Goal: Leave review/rating: Leave review/rating

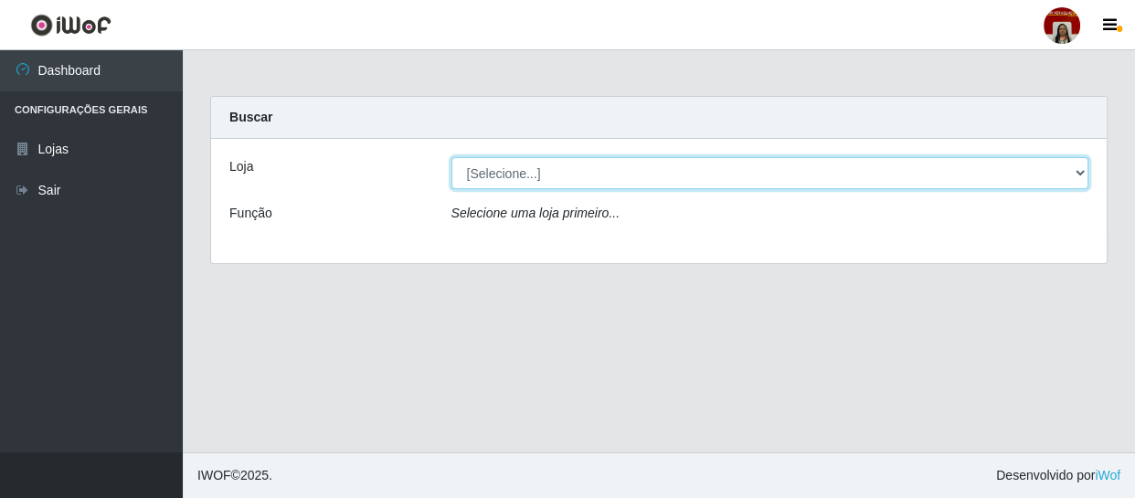
click at [1083, 168] on select "[Selecione...] Mar Vermelho - Loja 04" at bounding box center [770, 173] width 638 height 32
select select "251"
click at [451, 157] on select "[Selecione...] Mar Vermelho - Loja 04" at bounding box center [770, 173] width 638 height 32
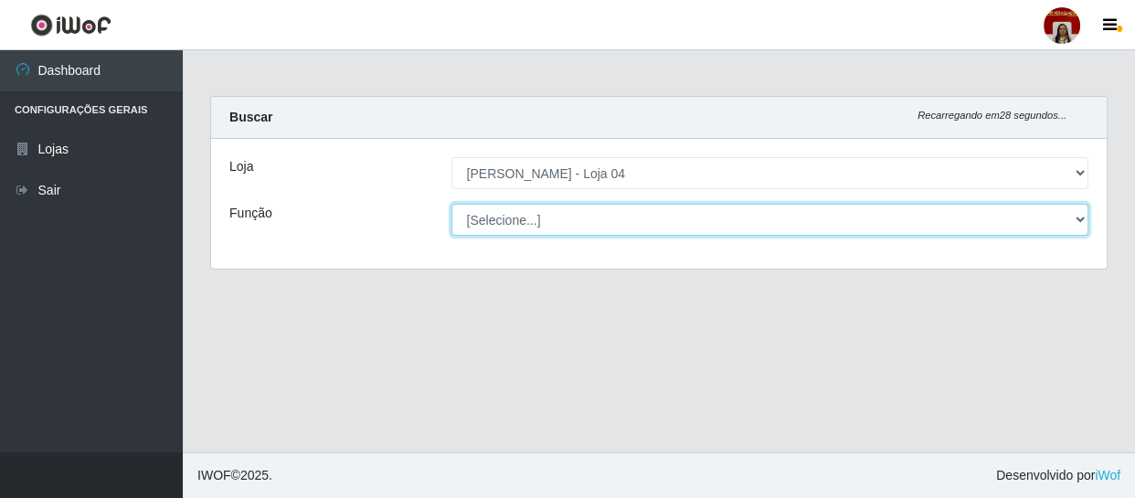
click at [1078, 219] on select "[Selecione...] ASG ASG + ASG ++ Auxiliar de Depósito Auxiliar de Depósito + Aux…" at bounding box center [770, 220] width 638 height 32
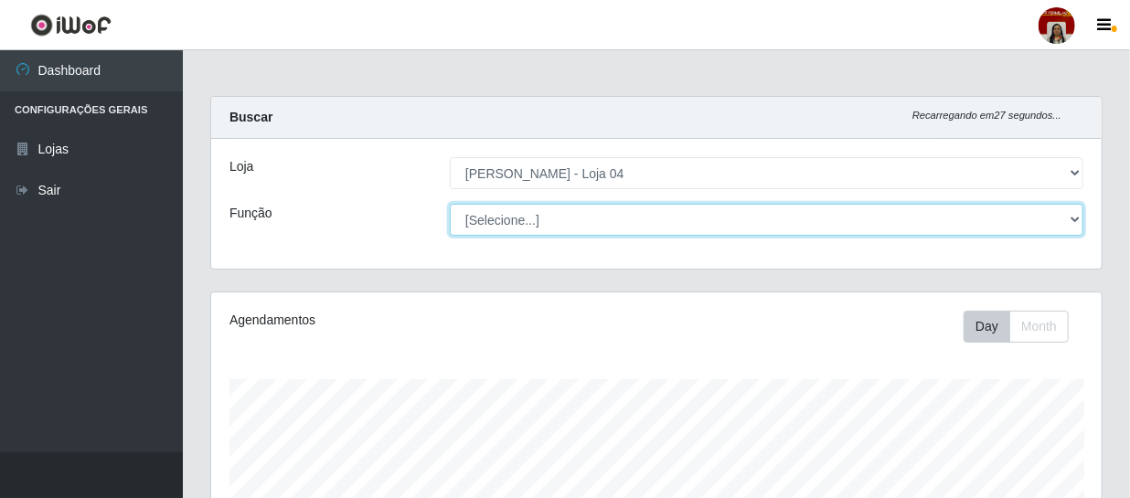
scroll to position [379, 890]
select select "22"
click at [450, 204] on select "[Selecione...] ASG ASG + ASG ++ Auxiliar de Depósito Auxiliar de Depósito + Aux…" at bounding box center [766, 220] width 633 height 32
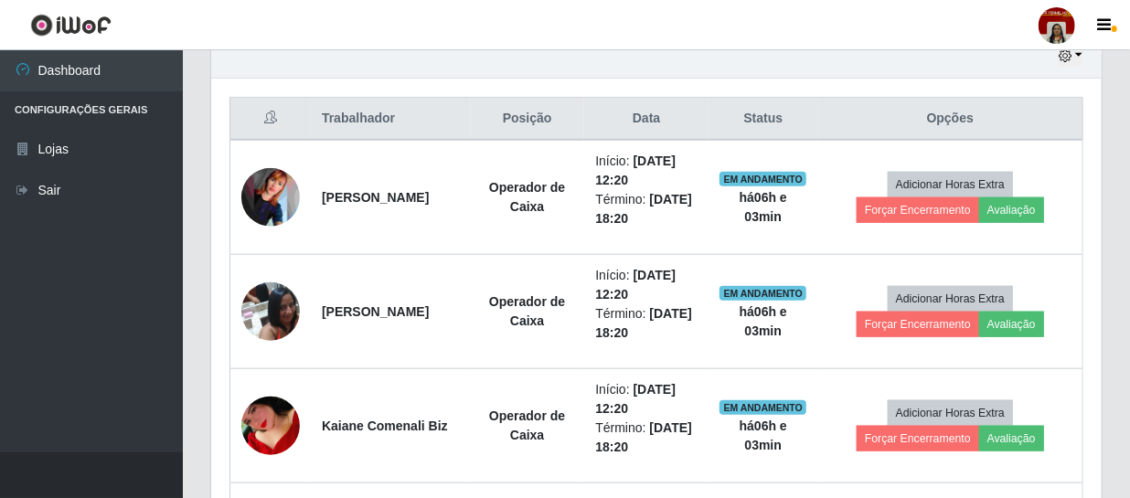
scroll to position [664, 0]
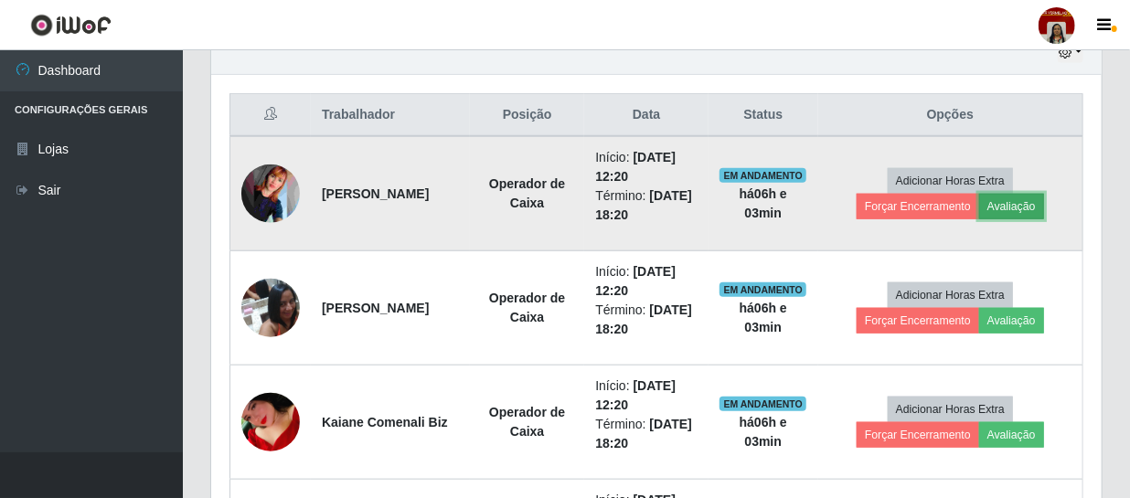
click at [1020, 203] on button "Avaliação" at bounding box center [1011, 207] width 65 height 26
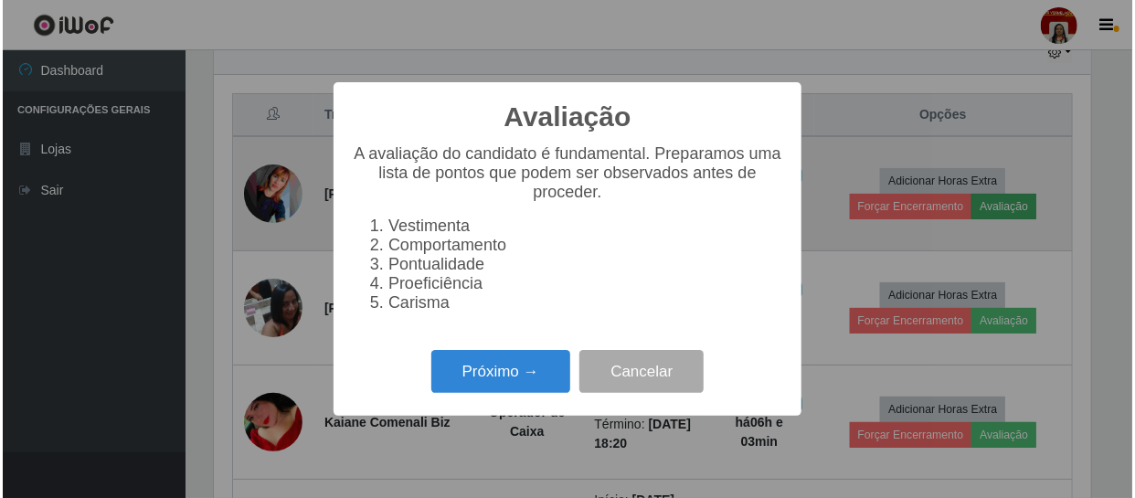
scroll to position [379, 882]
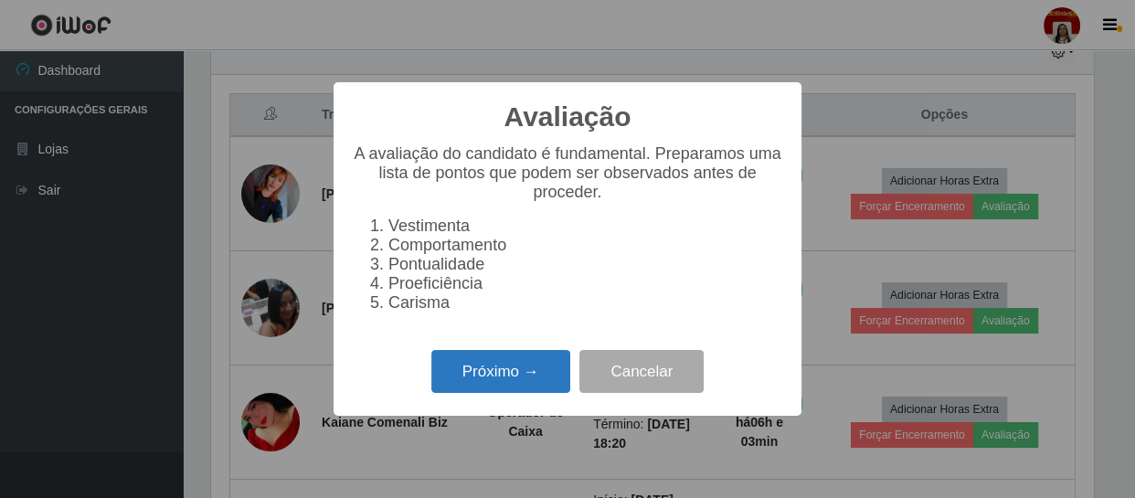
click at [523, 366] on button "Próximo →" at bounding box center [500, 371] width 139 height 43
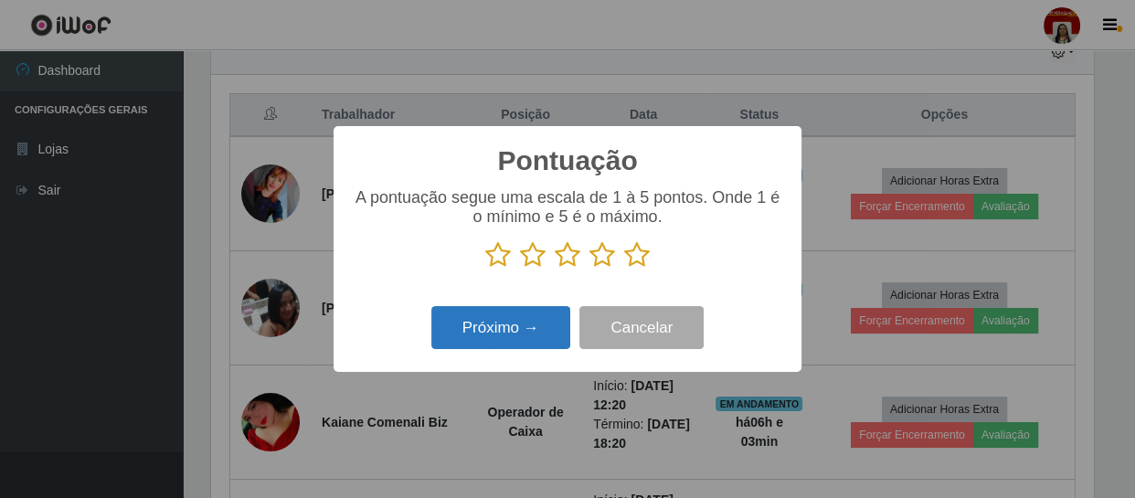
click at [533, 319] on button "Próximo →" at bounding box center [500, 327] width 139 height 43
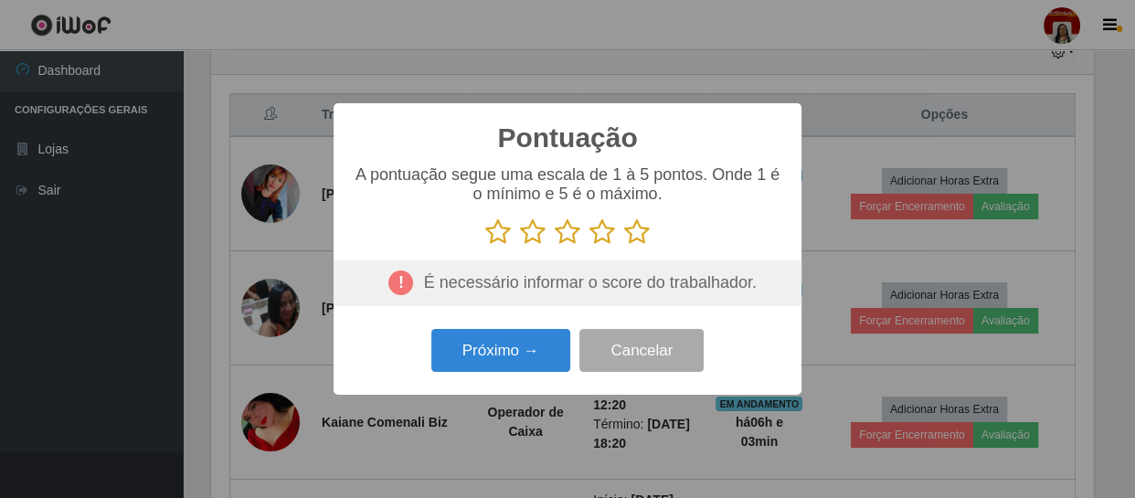
click at [637, 235] on icon at bounding box center [637, 231] width 26 height 27
click at [624, 246] on input "radio" at bounding box center [624, 246] width 0 height 0
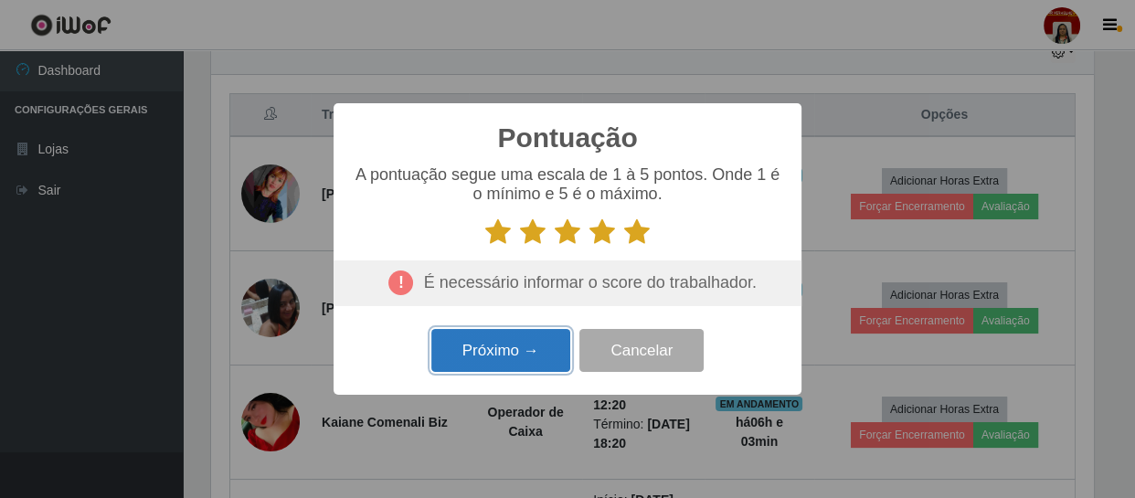
click at [526, 344] on button "Próximo →" at bounding box center [500, 350] width 139 height 43
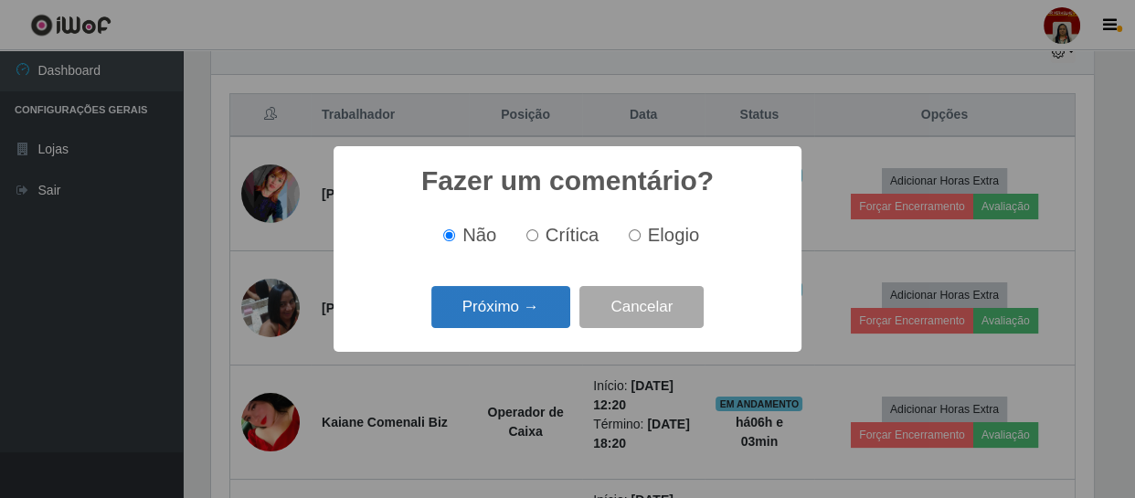
click at [523, 316] on button "Próximo →" at bounding box center [500, 307] width 139 height 43
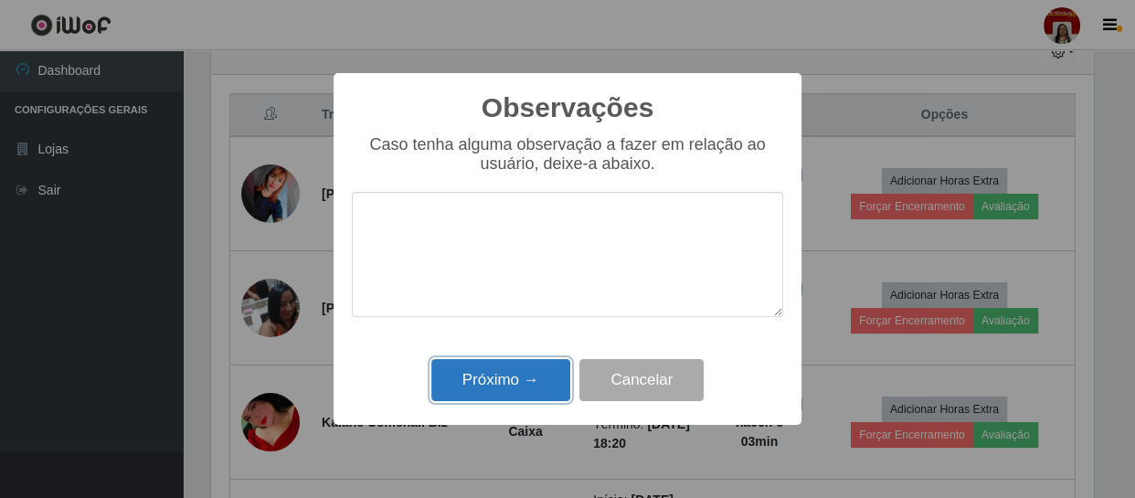
click at [521, 379] on button "Próximo →" at bounding box center [500, 380] width 139 height 43
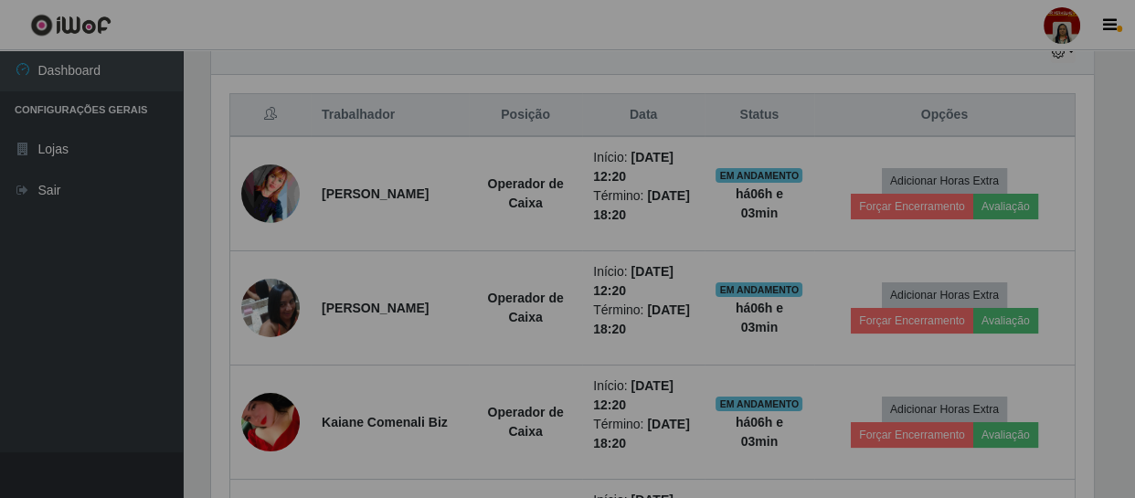
scroll to position [379, 890]
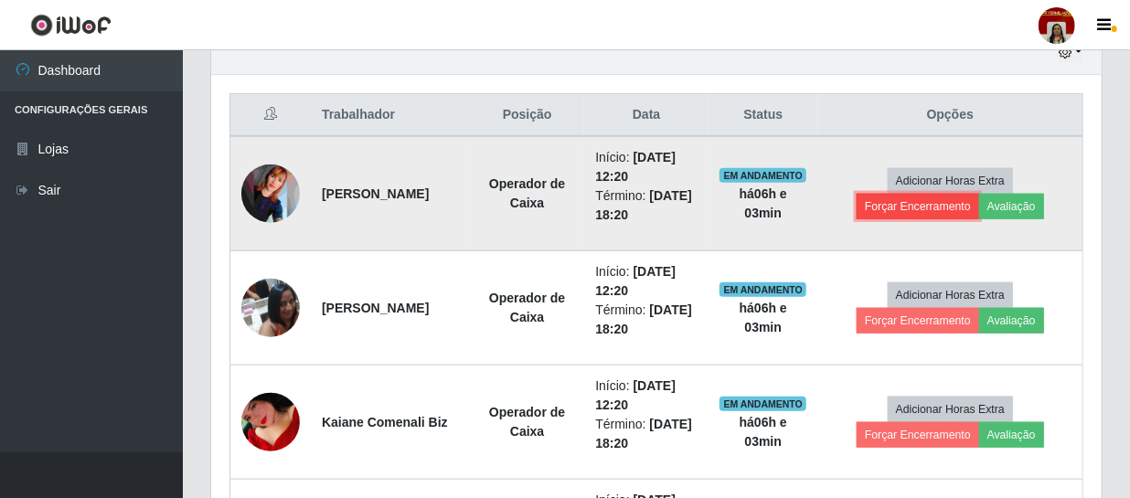
click at [941, 203] on button "Forçar Encerramento" at bounding box center [917, 207] width 122 height 26
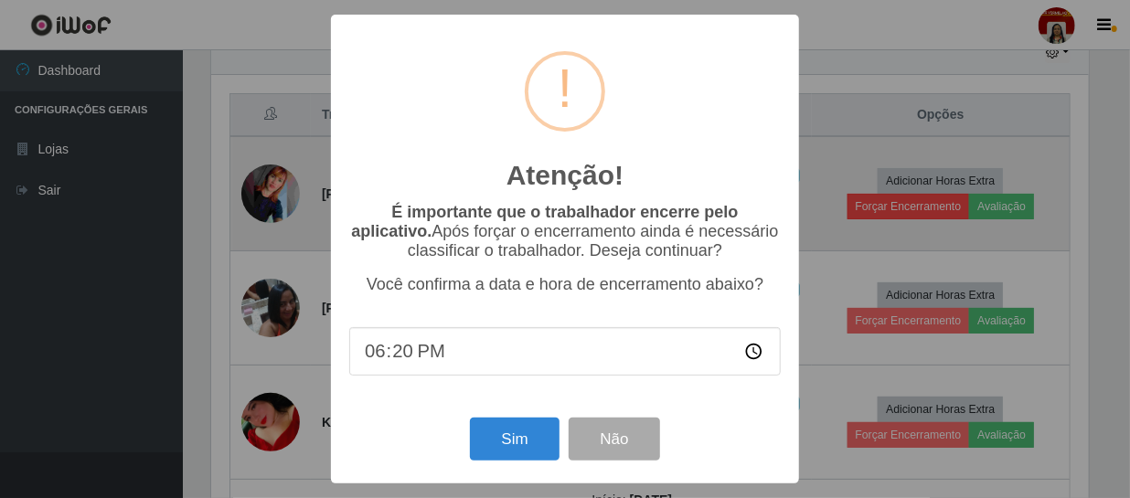
scroll to position [379, 882]
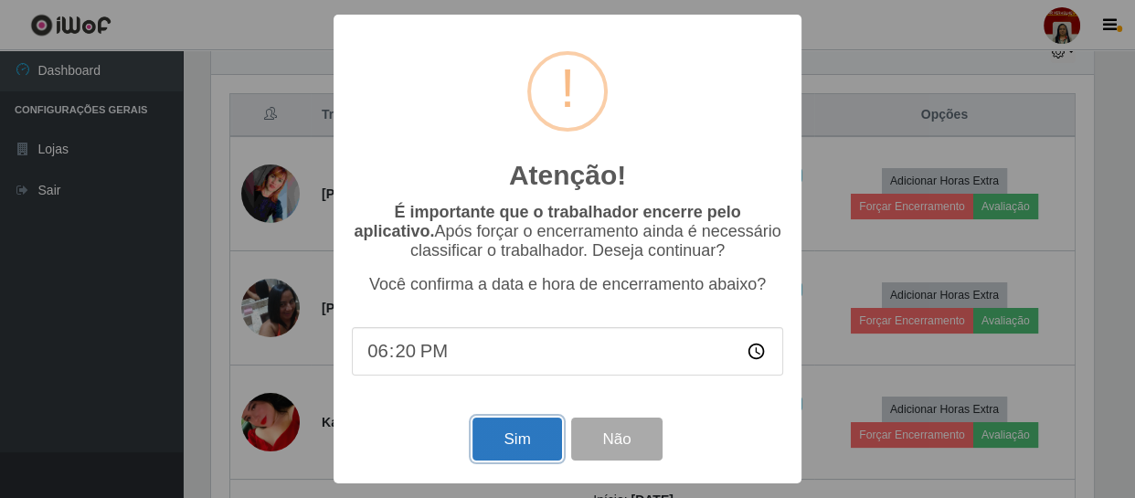
click at [512, 438] on button "Sim" at bounding box center [516, 439] width 89 height 43
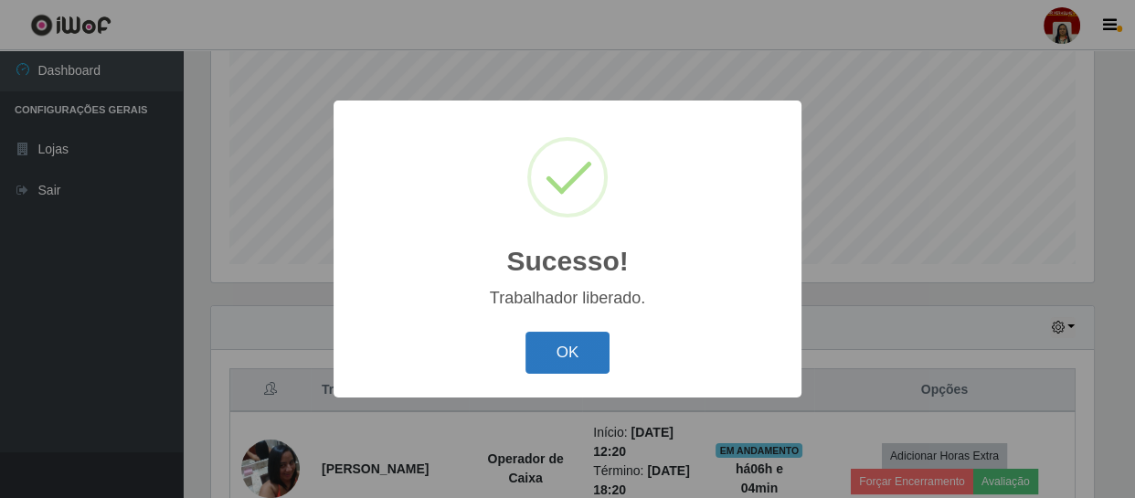
click at [587, 345] on button "OK" at bounding box center [567, 353] width 85 height 43
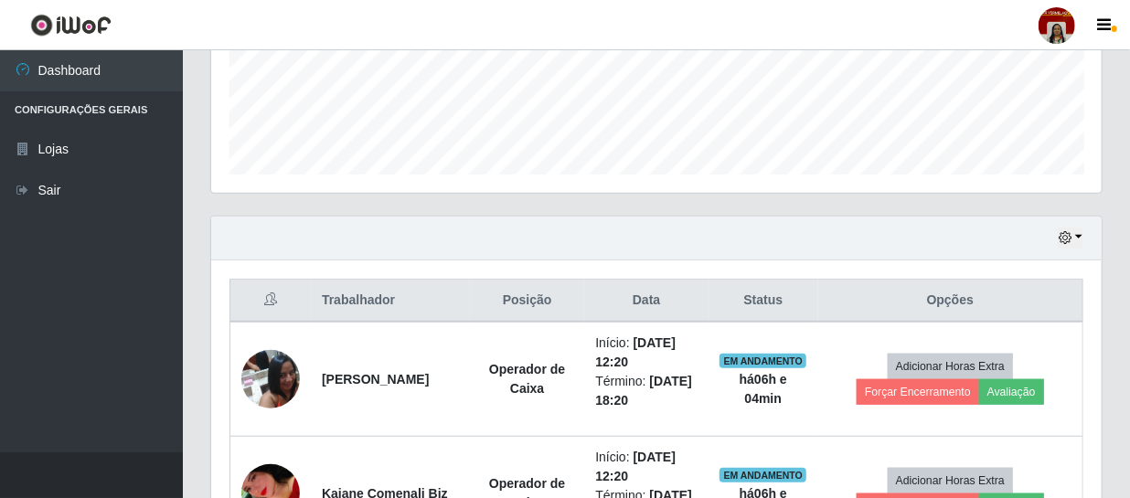
scroll to position [639, 0]
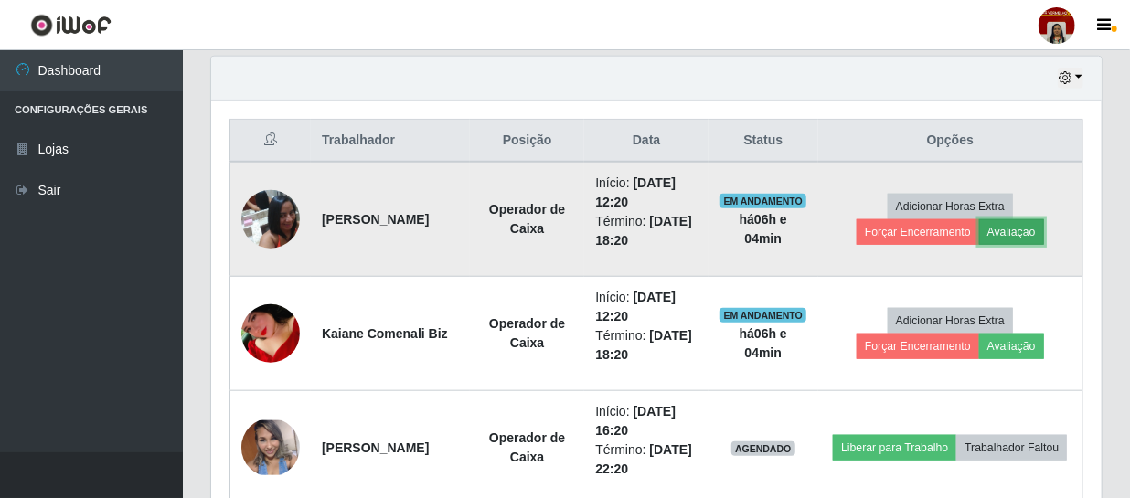
click at [1013, 236] on button "Avaliação" at bounding box center [1011, 232] width 65 height 26
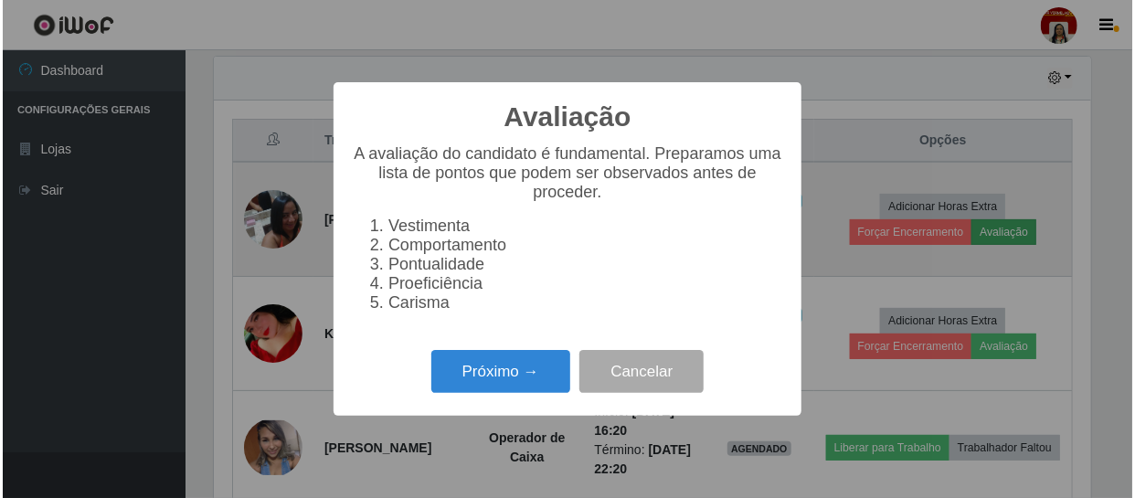
scroll to position [379, 882]
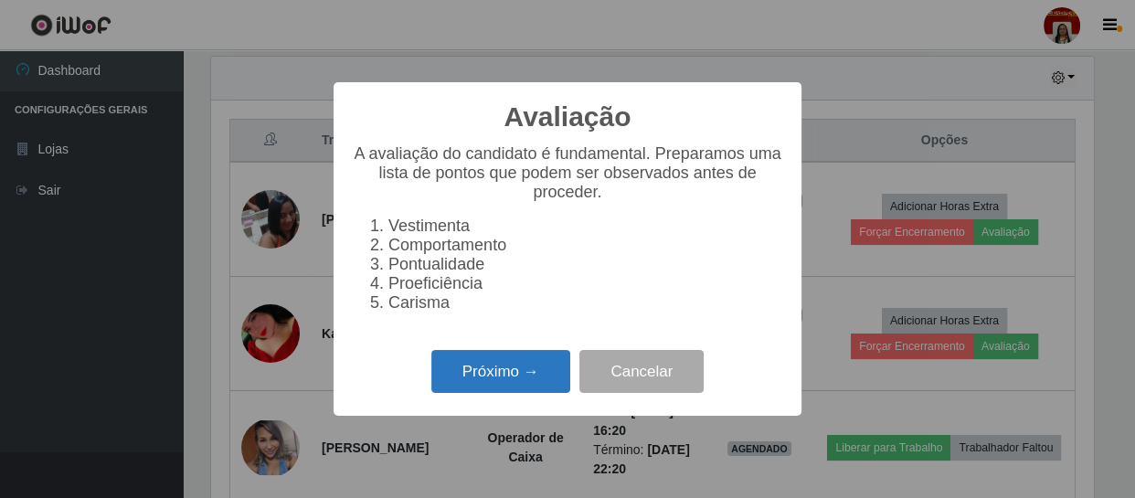
click at [461, 368] on button "Próximo →" at bounding box center [500, 371] width 139 height 43
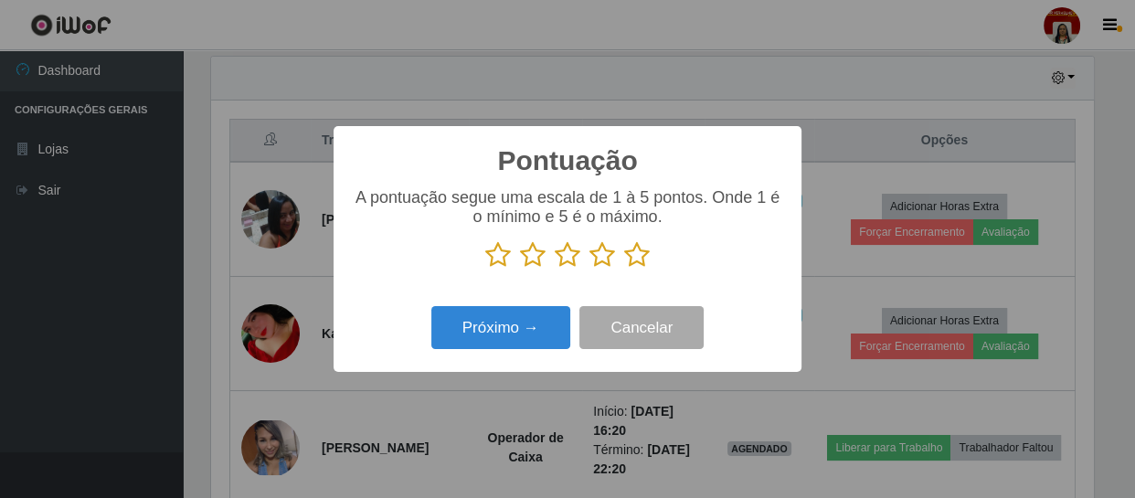
click at [649, 257] on p at bounding box center [567, 254] width 431 height 27
click at [637, 258] on icon at bounding box center [637, 254] width 26 height 27
click at [624, 269] on input "radio" at bounding box center [624, 269] width 0 height 0
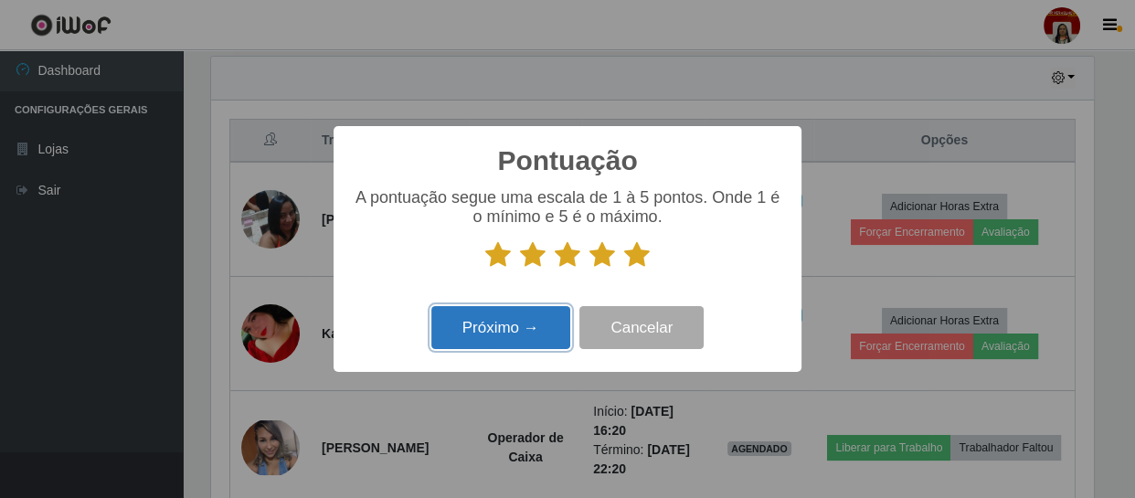
click at [537, 320] on button "Próximo →" at bounding box center [500, 327] width 139 height 43
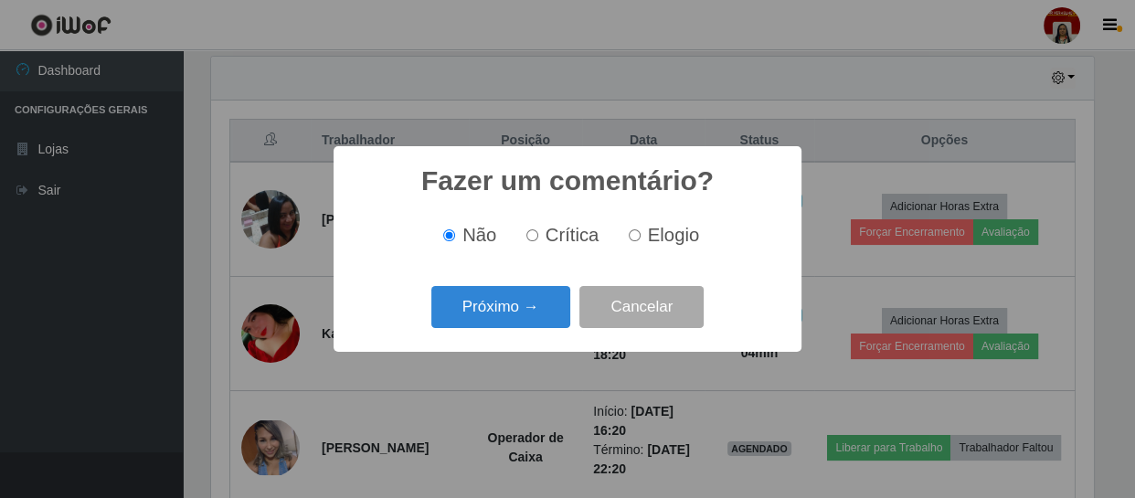
click at [537, 320] on button "Próximo →" at bounding box center [500, 307] width 139 height 43
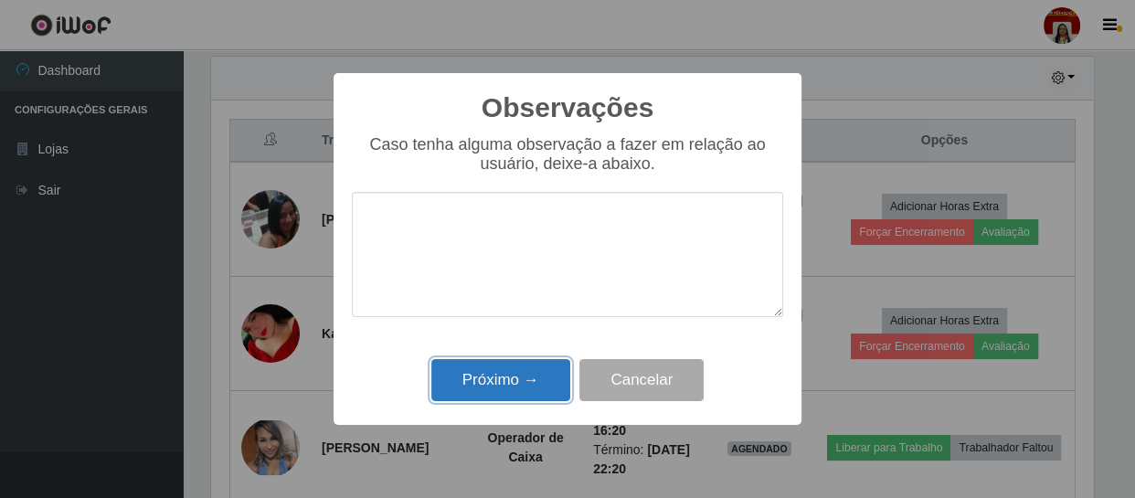
click at [504, 376] on button "Próximo →" at bounding box center [500, 380] width 139 height 43
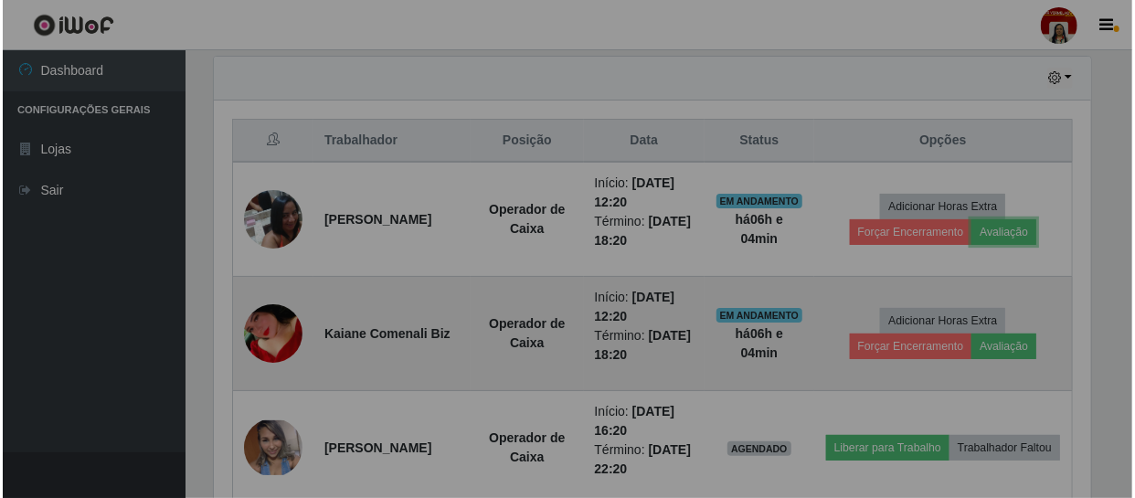
scroll to position [379, 890]
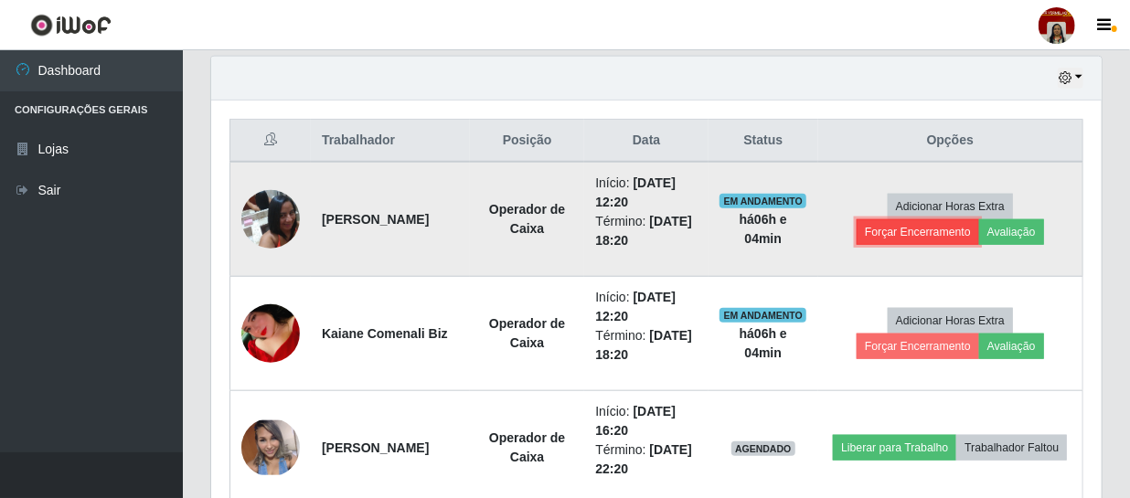
click at [930, 222] on button "Forçar Encerramento" at bounding box center [917, 232] width 122 height 26
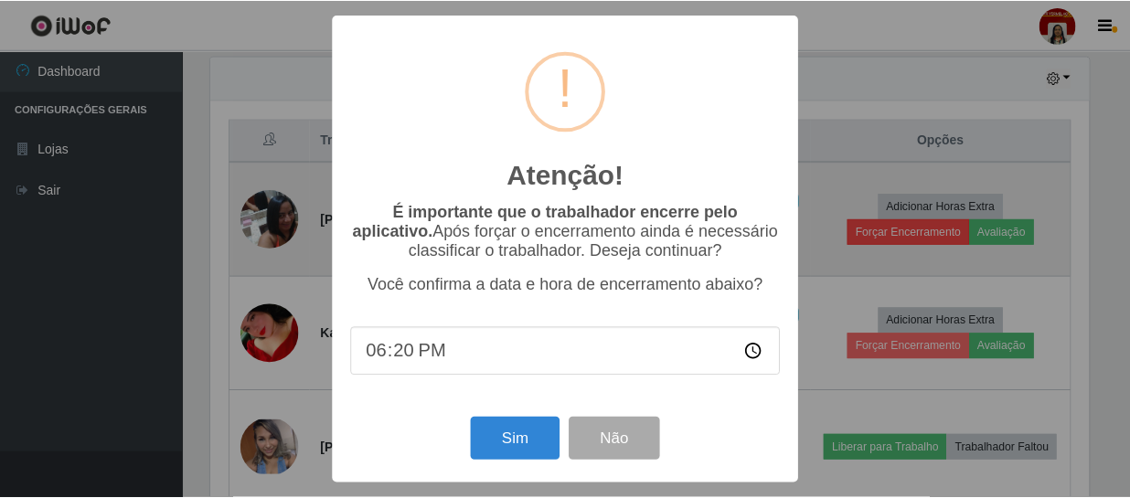
scroll to position [379, 882]
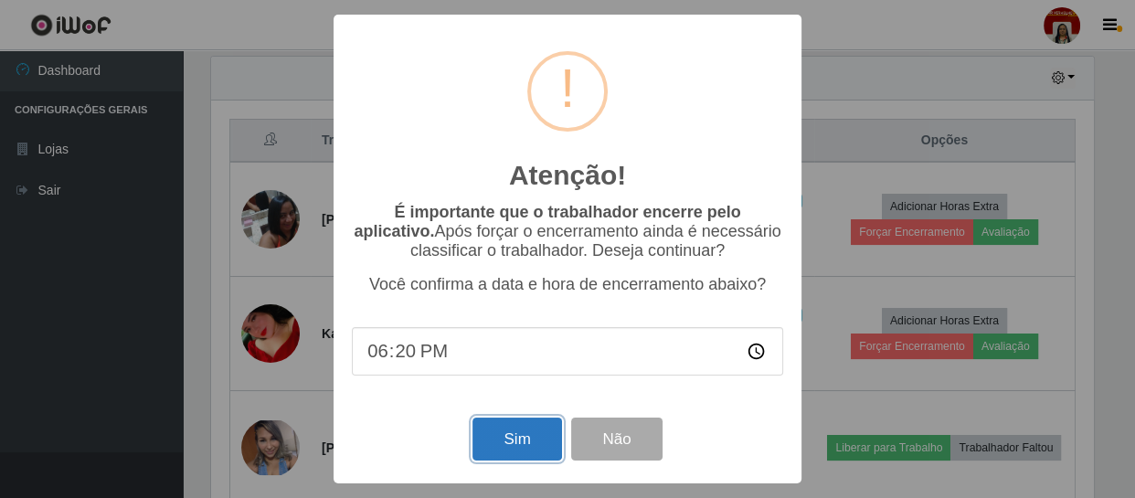
click at [523, 438] on button "Sim" at bounding box center [516, 439] width 89 height 43
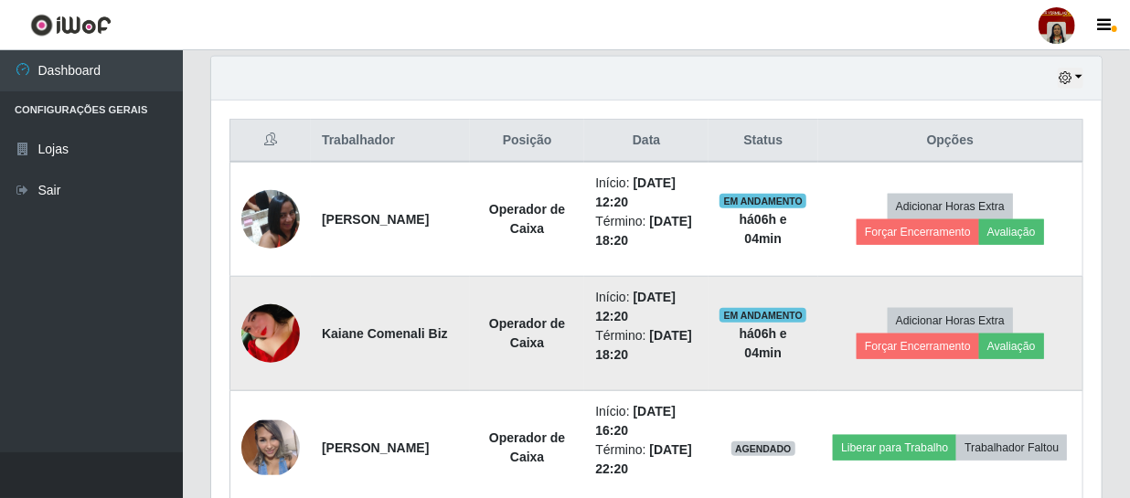
scroll to position [0, 0]
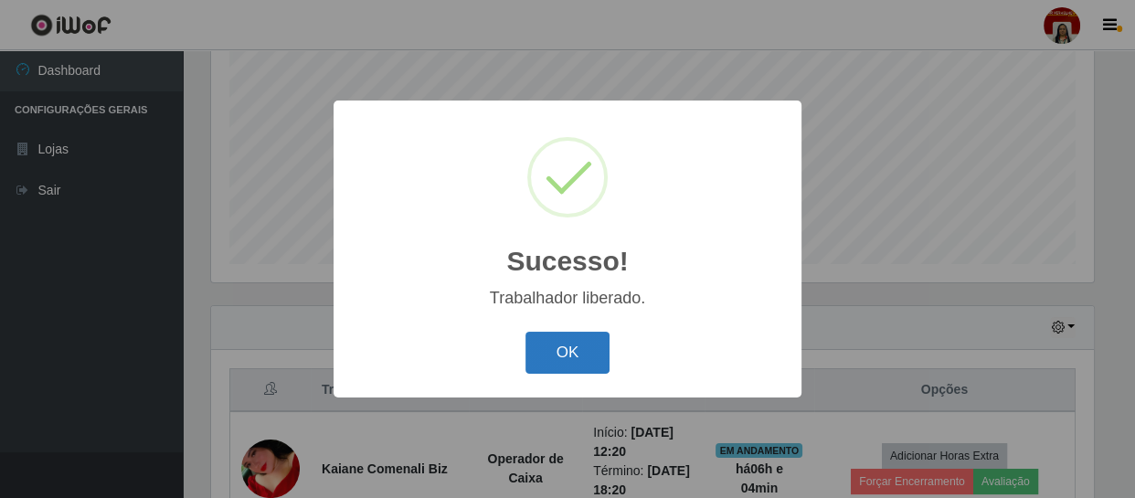
click at [574, 355] on button "OK" at bounding box center [567, 353] width 85 height 43
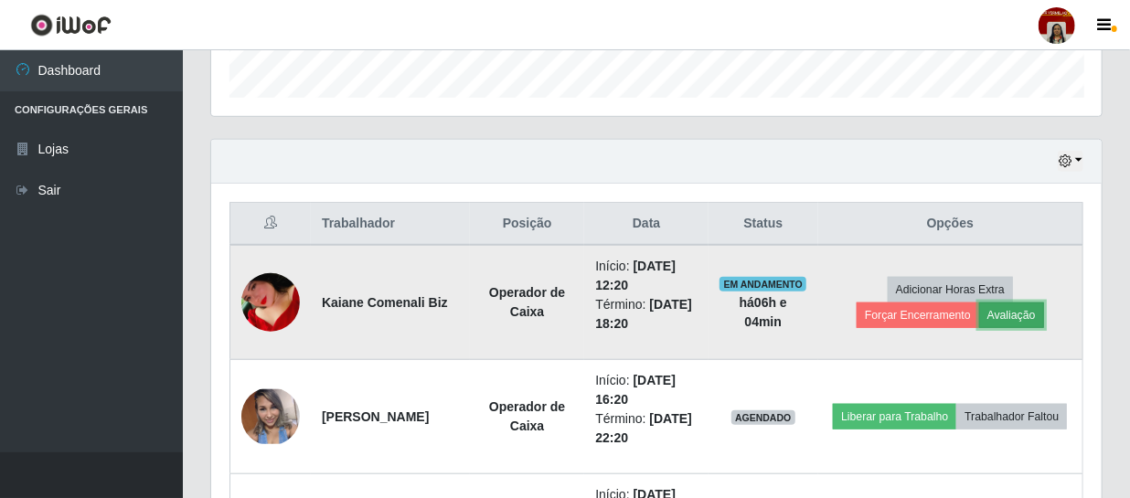
click at [1022, 313] on button "Avaliação" at bounding box center [1011, 315] width 65 height 26
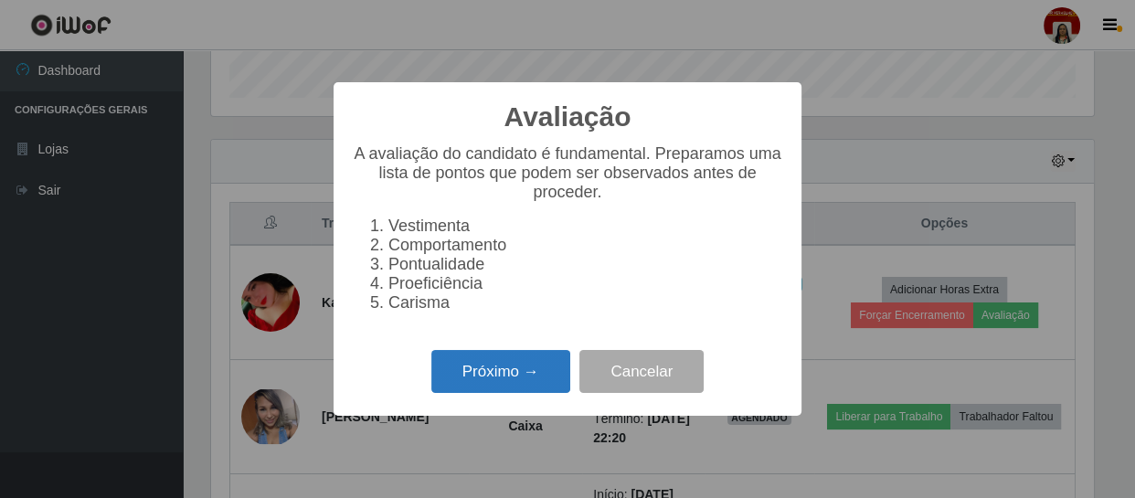
click at [493, 371] on button "Próximo →" at bounding box center [500, 371] width 139 height 43
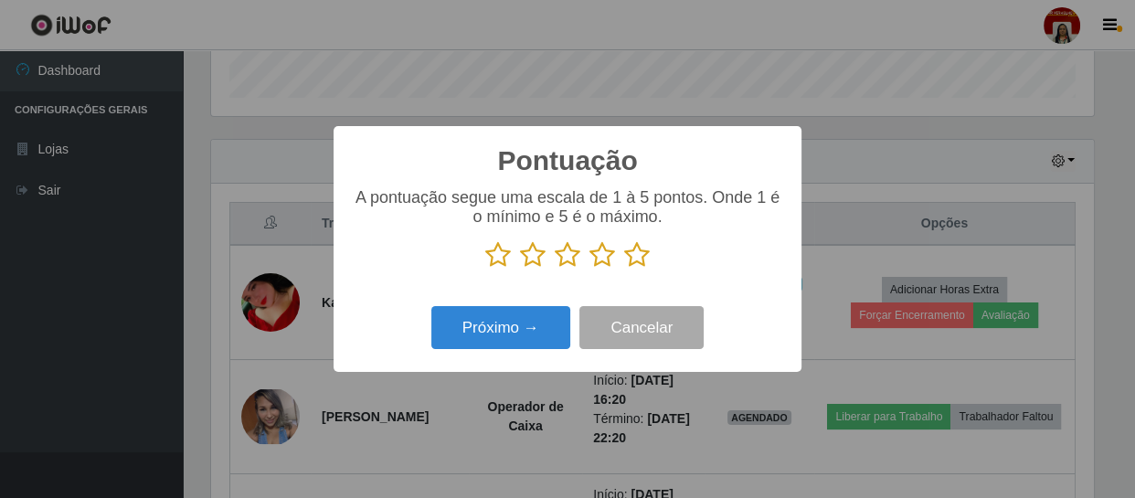
click at [644, 250] on icon at bounding box center [637, 254] width 26 height 27
click at [624, 269] on input "radio" at bounding box center [624, 269] width 0 height 0
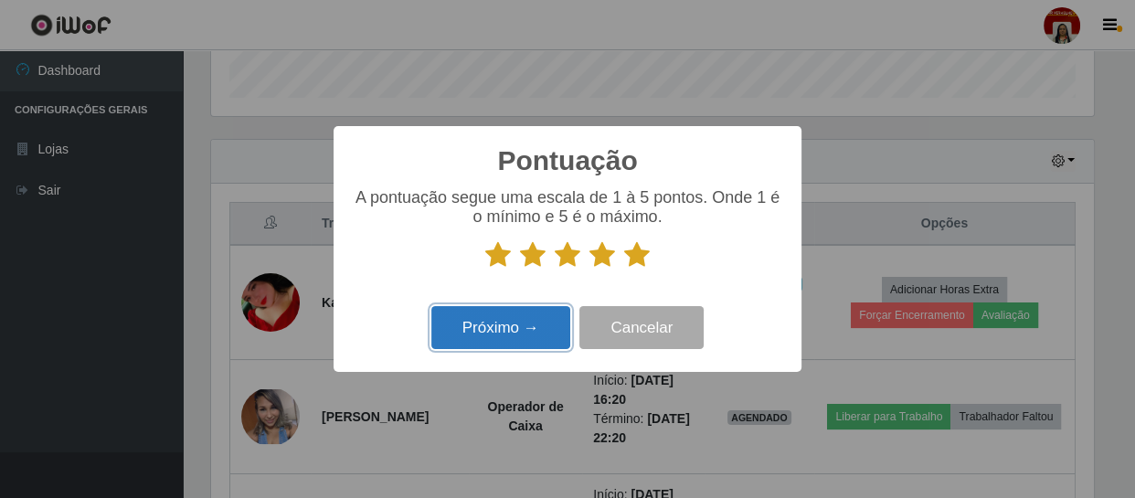
click at [515, 327] on button "Próximo →" at bounding box center [500, 327] width 139 height 43
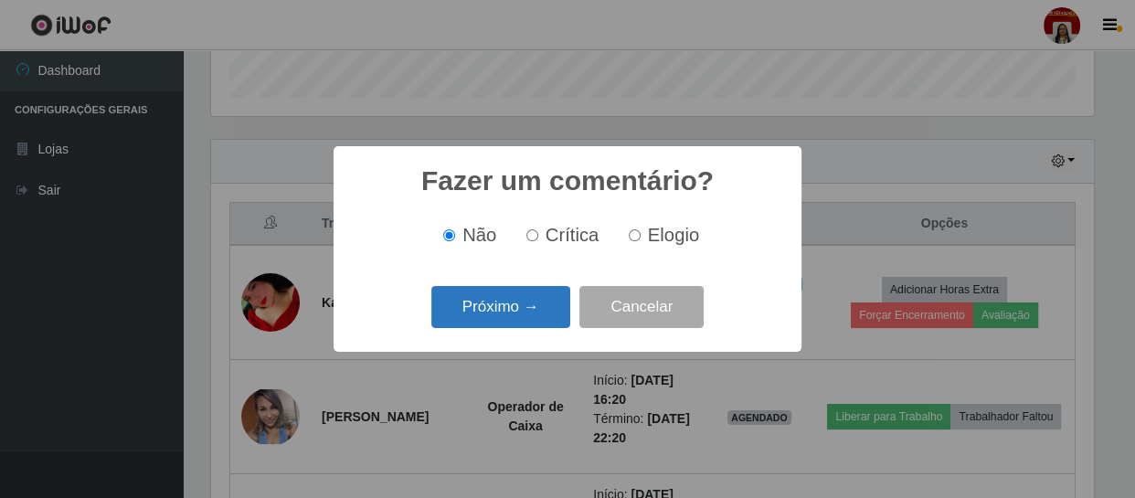
click at [516, 320] on button "Próximo →" at bounding box center [500, 307] width 139 height 43
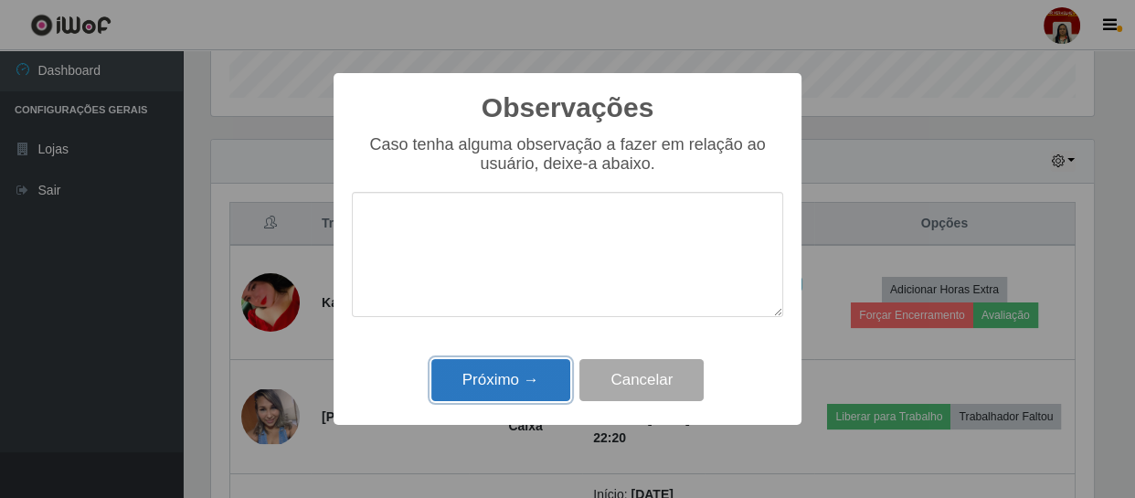
click at [509, 371] on button "Próximo →" at bounding box center [500, 380] width 139 height 43
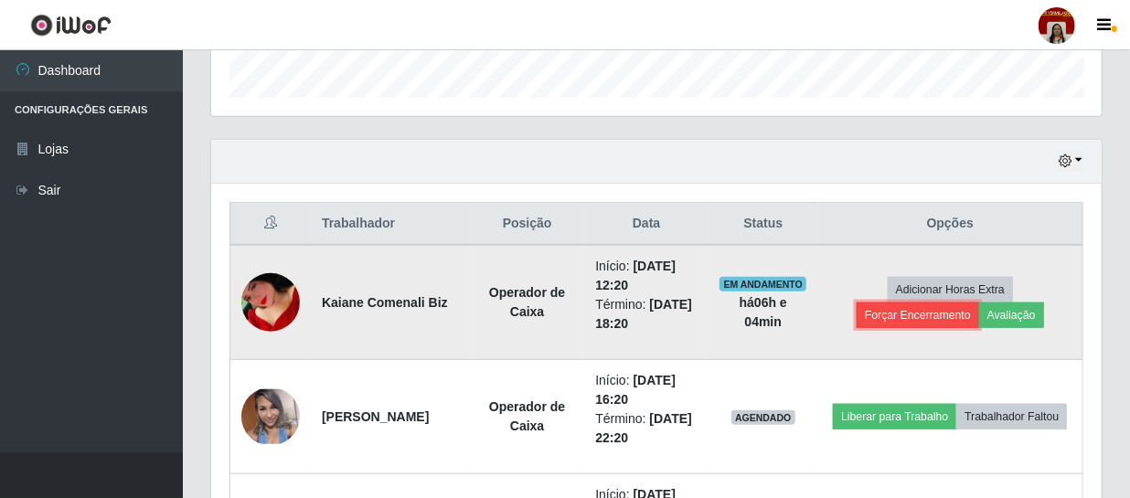
click at [942, 318] on button "Forçar Encerramento" at bounding box center [917, 315] width 122 height 26
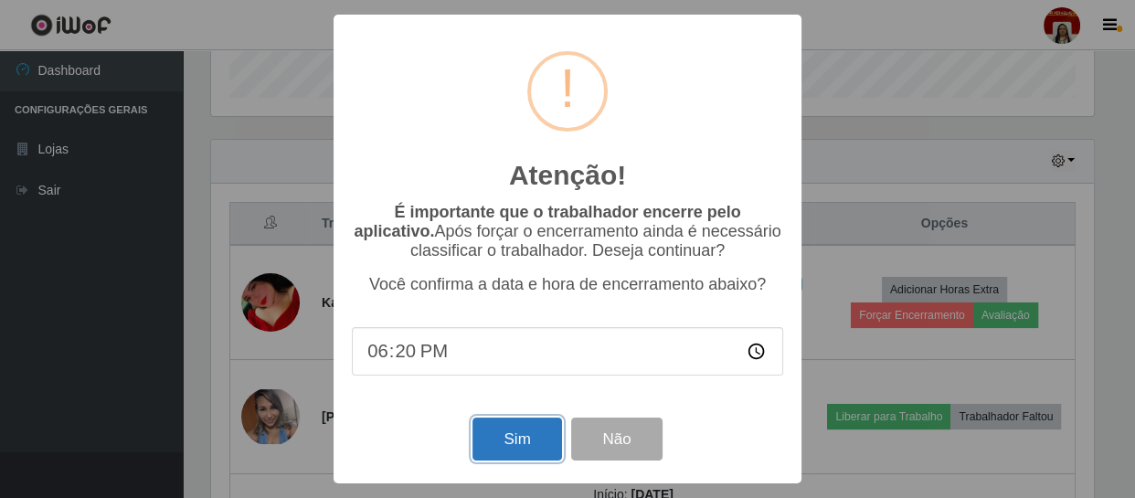
click at [524, 438] on button "Sim" at bounding box center [516, 439] width 89 height 43
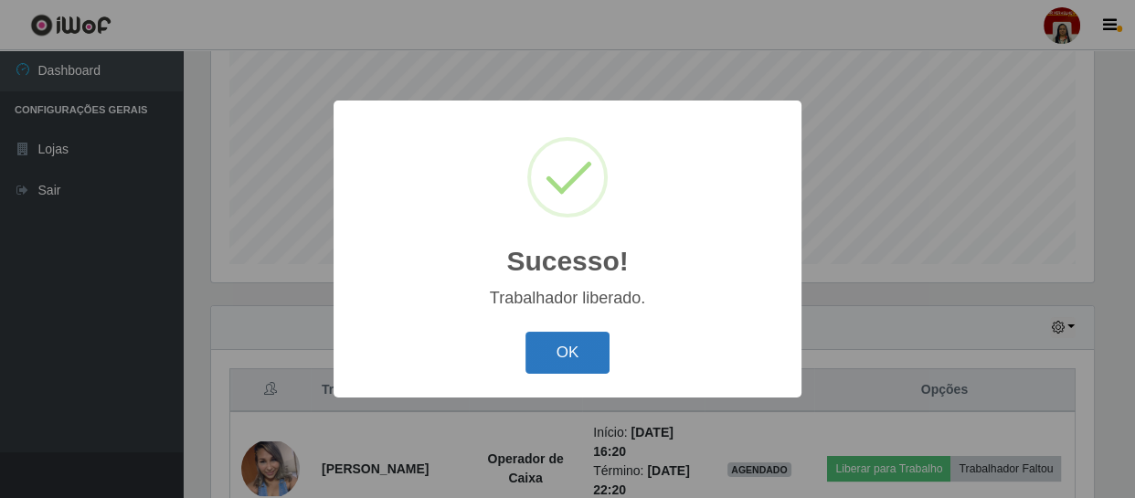
click at [567, 350] on button "OK" at bounding box center [567, 353] width 85 height 43
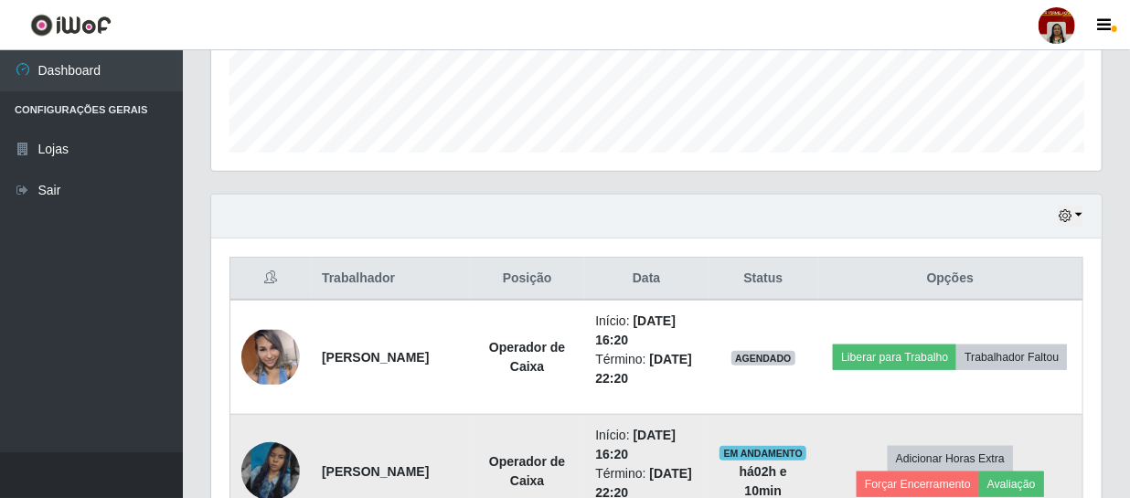
scroll to position [483, 0]
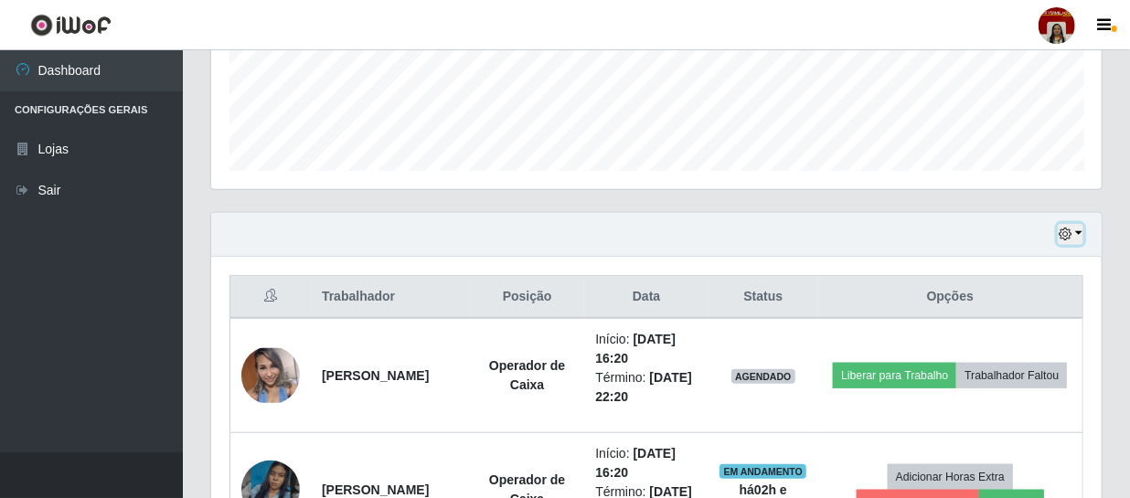
click at [1065, 236] on icon "button" at bounding box center [1064, 234] width 13 height 13
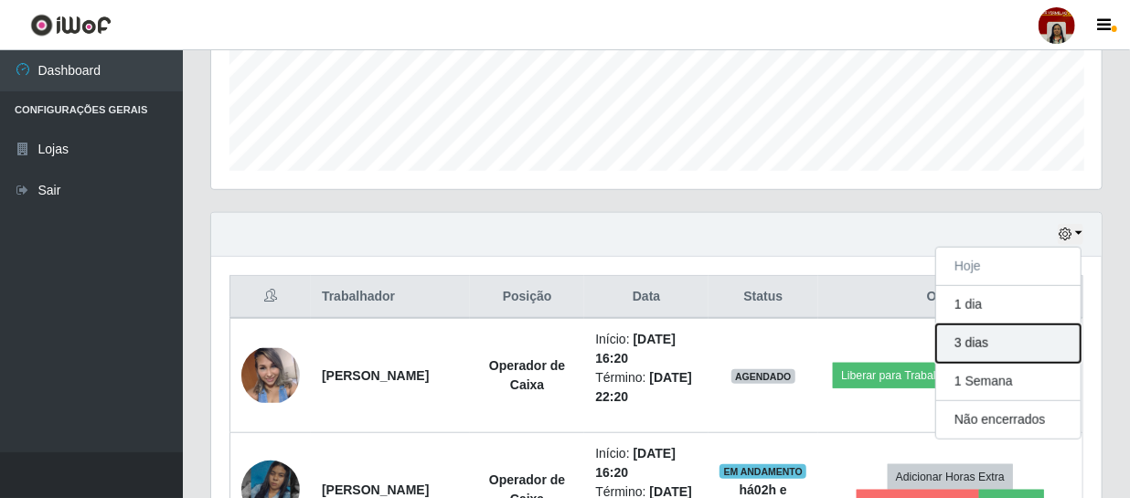
click at [992, 341] on button "3 dias" at bounding box center [1008, 343] width 144 height 38
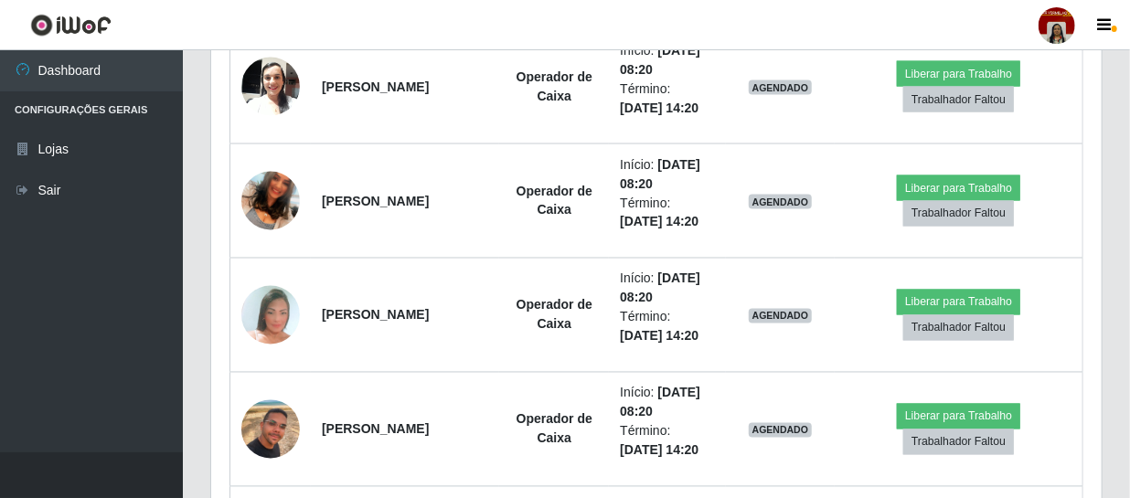
scroll to position [1313, 0]
